Goal: Browse casually

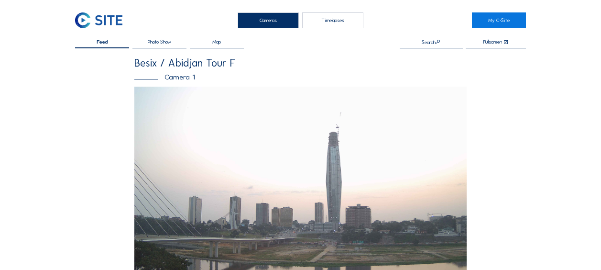
scroll to position [335, 0]
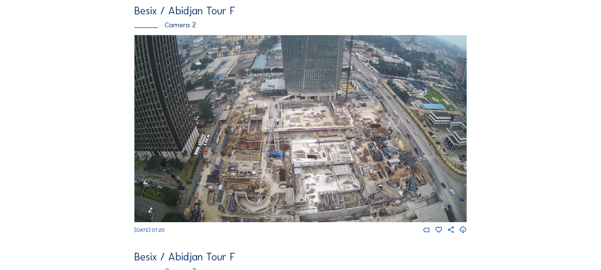
scroll to position [335, 0]
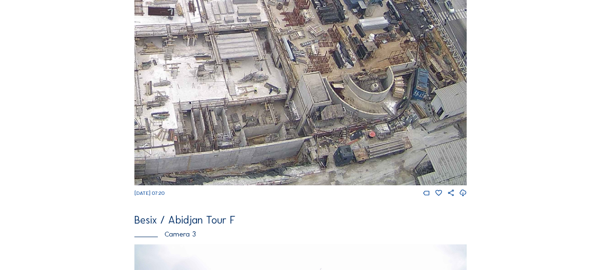
drag, startPoint x: 374, startPoint y: 159, endPoint x: 349, endPoint y: 128, distance: 39.4
click at [349, 128] on img at bounding box center [300, 91] width 332 height 187
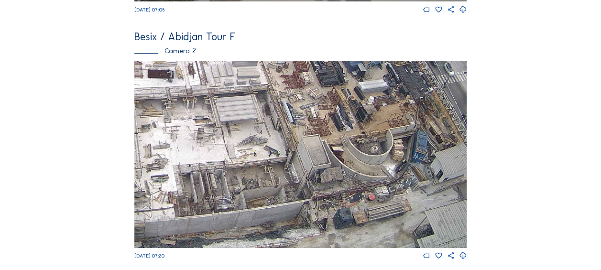
scroll to position [287, 0]
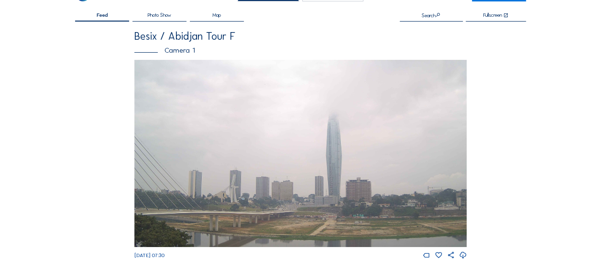
scroll to position [287, 0]
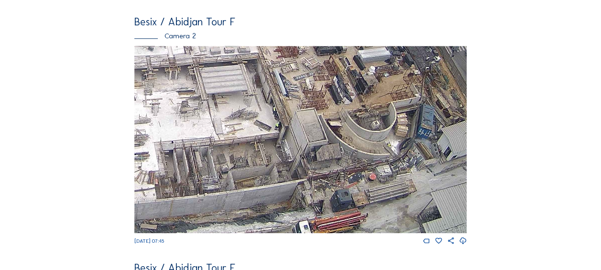
drag, startPoint x: 378, startPoint y: 198, endPoint x: 362, endPoint y: 161, distance: 40.8
click at [362, 161] on img at bounding box center [300, 139] width 332 height 187
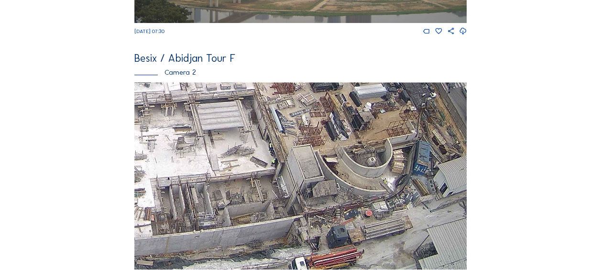
scroll to position [191, 0]
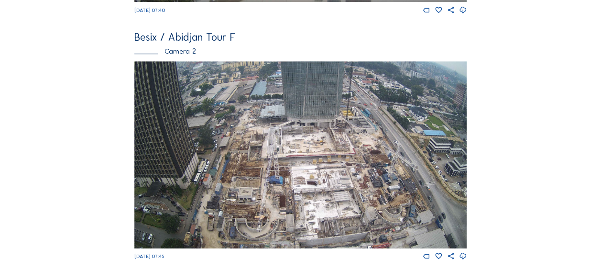
scroll to position [287, 0]
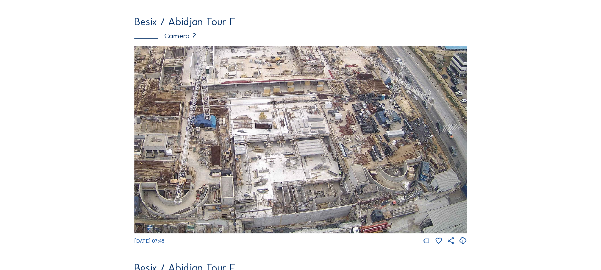
drag, startPoint x: 381, startPoint y: 209, endPoint x: 389, endPoint y: 154, distance: 54.6
click at [389, 154] on img at bounding box center [300, 139] width 332 height 187
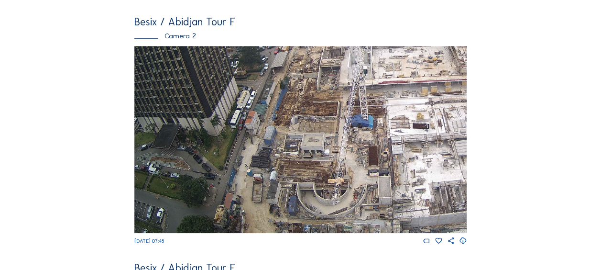
drag, startPoint x: 253, startPoint y: 198, endPoint x: 490, endPoint y: 153, distance: 240.5
click at [490, 153] on div "Feed Photo Show Map Search Fullscreen Besix / Abidjan Tour F Camera 1 We 10 Sep…" at bounding box center [300, 137] width 451 height 771
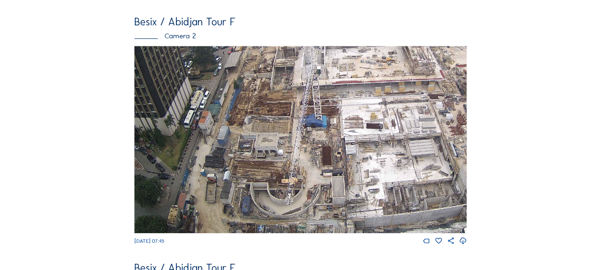
drag, startPoint x: 395, startPoint y: 148, endPoint x: 348, endPoint y: 133, distance: 48.7
click at [348, 133] on img at bounding box center [300, 139] width 332 height 187
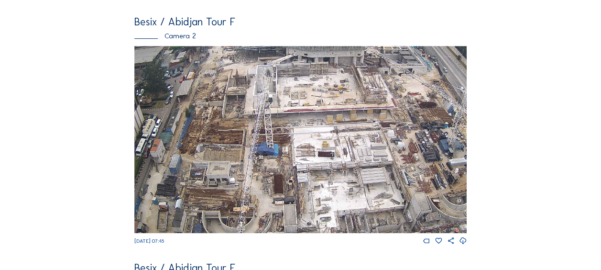
drag, startPoint x: 347, startPoint y: 132, endPoint x: 303, endPoint y: 124, distance: 44.7
click at [300, 124] on img at bounding box center [300, 139] width 332 height 187
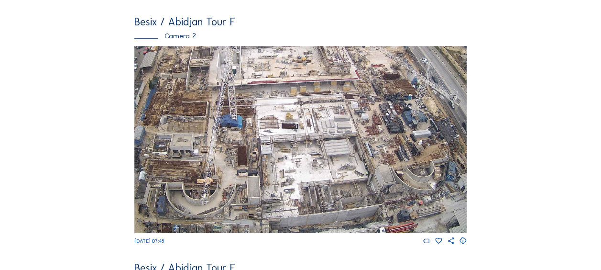
drag, startPoint x: 333, startPoint y: 170, endPoint x: 286, endPoint y: 107, distance: 78.2
click at [286, 107] on img at bounding box center [300, 139] width 332 height 187
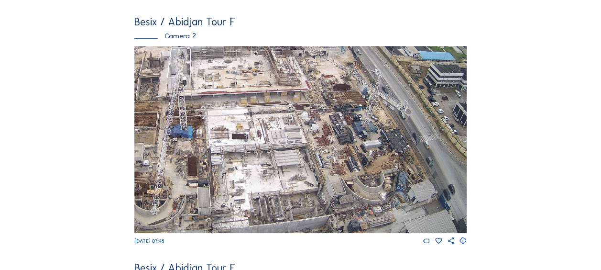
drag, startPoint x: 366, startPoint y: 128, endPoint x: 324, endPoint y: 137, distance: 43.0
click at [326, 139] on img at bounding box center [300, 139] width 332 height 187
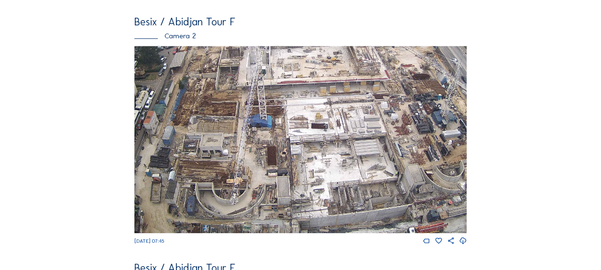
drag, startPoint x: 260, startPoint y: 182, endPoint x: 345, endPoint y: 146, distance: 92.2
click at [345, 146] on img at bounding box center [300, 139] width 332 height 187
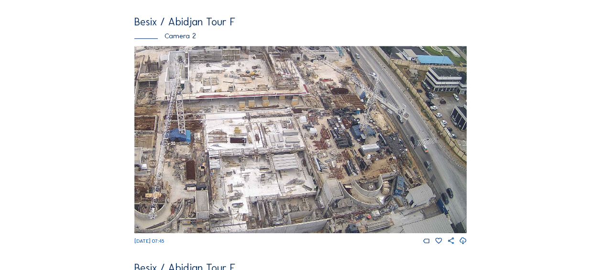
drag, startPoint x: 410, startPoint y: 66, endPoint x: 323, endPoint y: 80, distance: 87.7
click at [323, 80] on img at bounding box center [300, 139] width 332 height 187
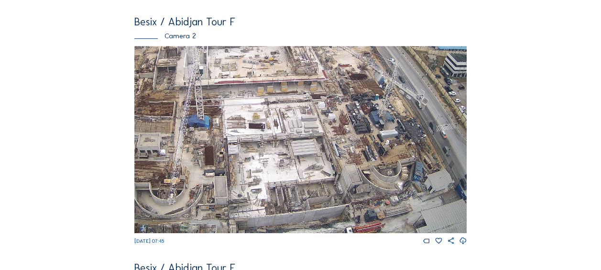
drag, startPoint x: 297, startPoint y: 153, endPoint x: 316, endPoint y: 116, distance: 40.9
click at [316, 116] on img at bounding box center [300, 139] width 332 height 187
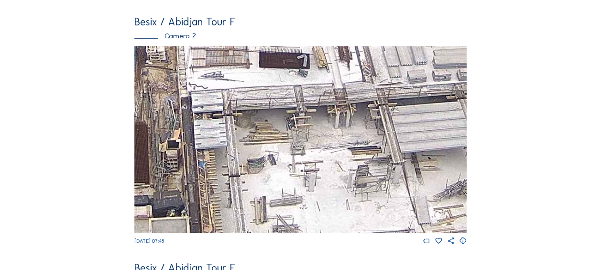
drag, startPoint x: 253, startPoint y: 176, endPoint x: 336, endPoint y: 164, distance: 83.6
click at [336, 164] on img at bounding box center [300, 139] width 332 height 187
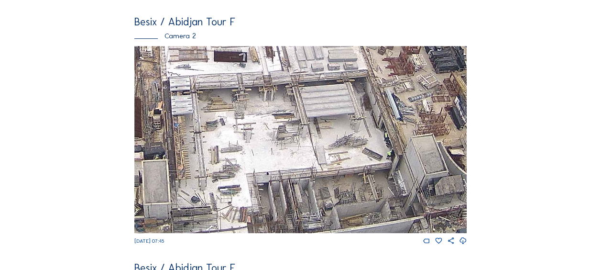
drag, startPoint x: 335, startPoint y: 192, endPoint x: 307, endPoint y: 153, distance: 47.9
click at [307, 153] on img at bounding box center [300, 139] width 332 height 187
click at [272, 140] on img at bounding box center [300, 139] width 332 height 187
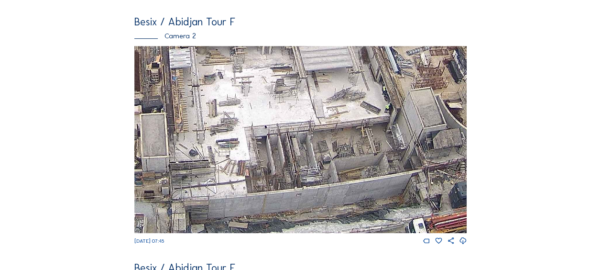
drag, startPoint x: 267, startPoint y: 159, endPoint x: 265, endPoint y: 110, distance: 49.3
click at [265, 110] on img at bounding box center [300, 139] width 332 height 187
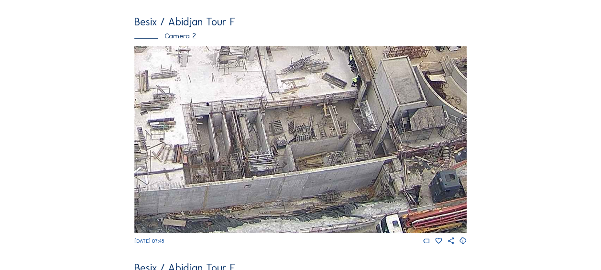
drag, startPoint x: 335, startPoint y: 164, endPoint x: 318, endPoint y: 143, distance: 27.5
click at [318, 143] on img at bounding box center [300, 139] width 332 height 187
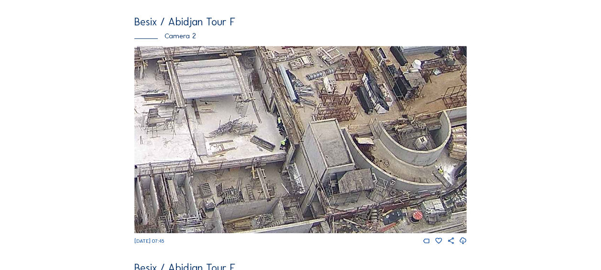
drag, startPoint x: 362, startPoint y: 134, endPoint x: 290, endPoint y: 199, distance: 97.2
click at [290, 199] on img at bounding box center [300, 139] width 332 height 187
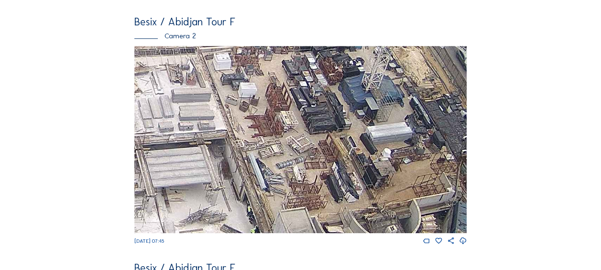
drag, startPoint x: 342, startPoint y: 150, endPoint x: 316, endPoint y: 225, distance: 79.1
click at [316, 225] on img at bounding box center [300, 139] width 332 height 187
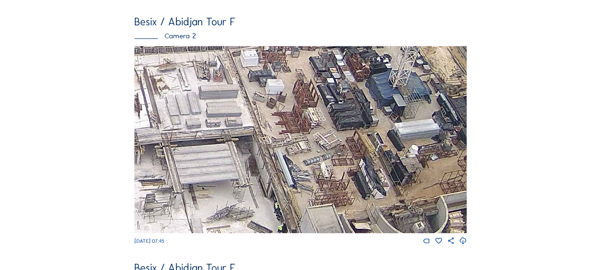
drag, startPoint x: 299, startPoint y: 146, endPoint x: 321, endPoint y: 171, distance: 32.9
click at [327, 142] on img at bounding box center [300, 139] width 332 height 187
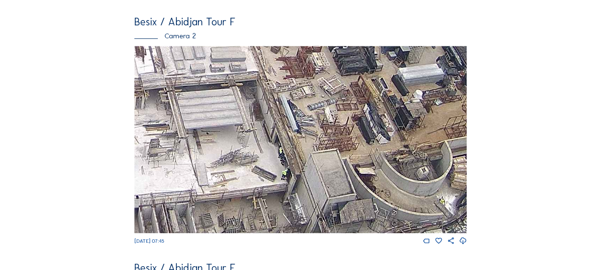
click at [317, 134] on img at bounding box center [300, 139] width 332 height 187
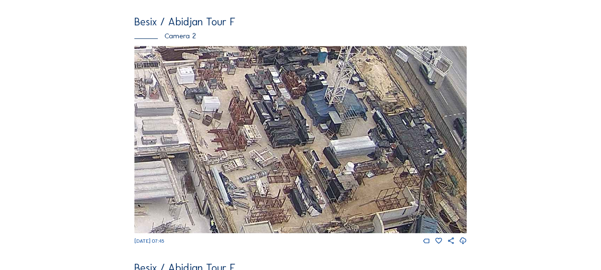
drag, startPoint x: 279, startPoint y: 65, endPoint x: 208, endPoint y: 140, distance: 102.8
click at [208, 140] on img at bounding box center [300, 139] width 332 height 187
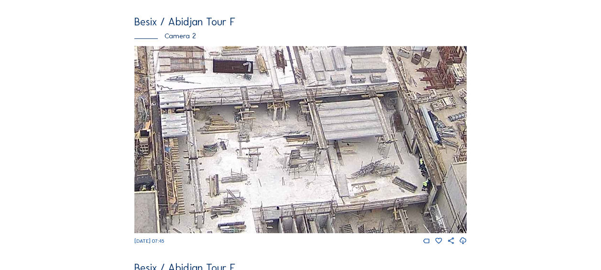
drag, startPoint x: 193, startPoint y: 147, endPoint x: 399, endPoint y: 86, distance: 215.0
click at [399, 86] on img at bounding box center [300, 139] width 332 height 187
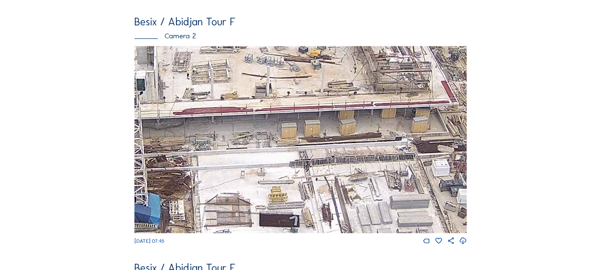
drag, startPoint x: 263, startPoint y: 143, endPoint x: 304, endPoint y: 263, distance: 126.6
click at [308, 269] on html "Cameras Timelapses My C-Site Feed Photo Show Map Search Fullscreen Besix / Abid…" at bounding box center [300, 245] width 601 height 1064
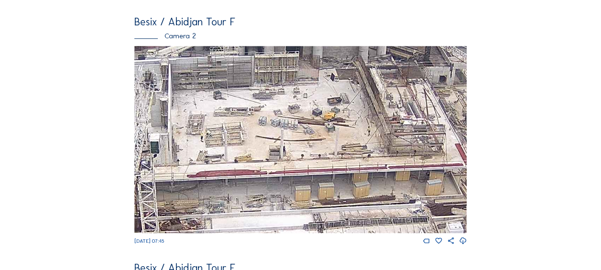
drag, startPoint x: 294, startPoint y: 135, endPoint x: 305, endPoint y: 199, distance: 65.6
click at [307, 201] on img at bounding box center [300, 139] width 332 height 187
